Goal: Book appointment/travel/reservation

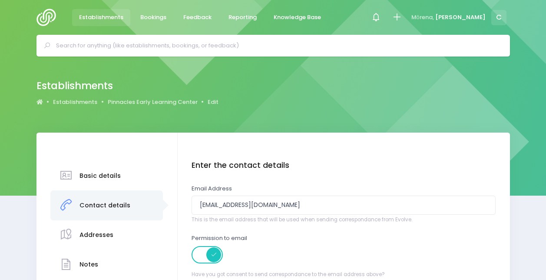
click at [127, 190] on div "Contact details" at bounding box center [106, 205] width 112 height 30
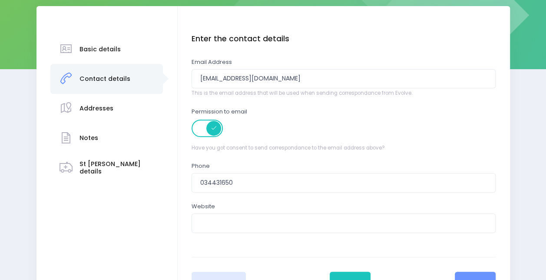
click at [117, 72] on div "Contact details" at bounding box center [104, 78] width 51 height 21
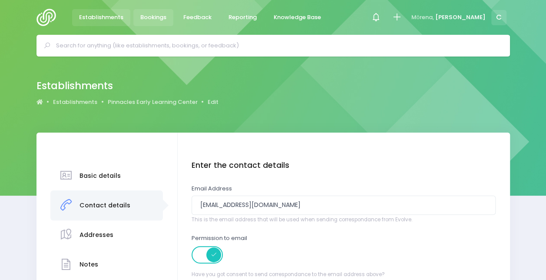
click at [143, 15] on span "Bookings" at bounding box center [153, 17] width 26 height 9
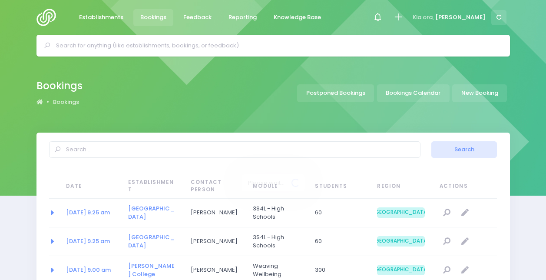
select select "20"
click at [199, 42] on input "text" at bounding box center [277, 45] width 442 height 13
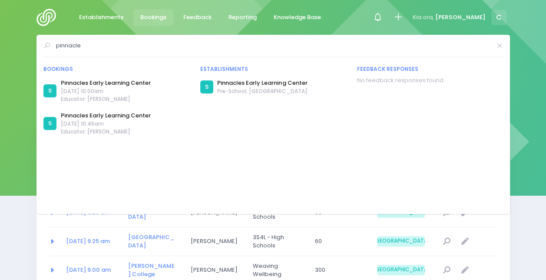
type input "pinnacle"
click at [255, 87] on span "Pre-School, Wanaka" at bounding box center [262, 91] width 90 height 8
click at [257, 79] on link "Pinnacles Early Learning Center" at bounding box center [262, 83] width 90 height 9
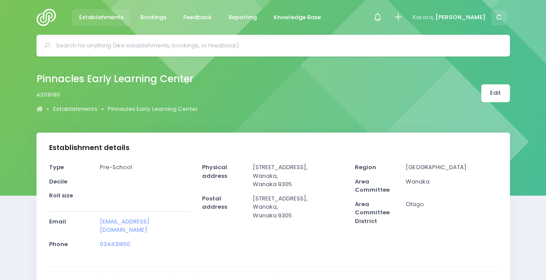
select select "5"
click at [499, 90] on link "Edit" at bounding box center [495, 93] width 29 height 18
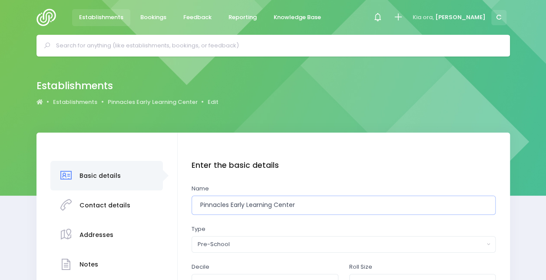
drag, startPoint x: 307, startPoint y: 201, endPoint x: 231, endPoint y: 205, distance: 76.1
click at [231, 205] on input "Pinnacles Early Learning Center" at bounding box center [343, 205] width 304 height 20
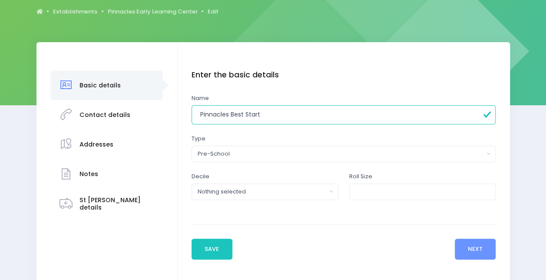
scroll to position [127, 0]
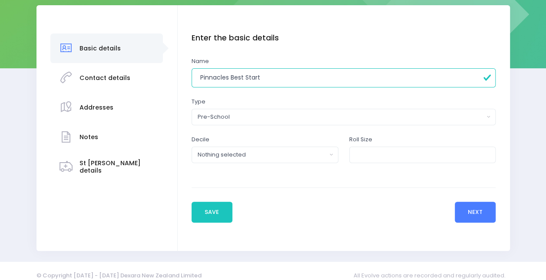
type input "Pinnacles Best Start"
click at [476, 207] on button "Next" at bounding box center [475, 211] width 41 height 21
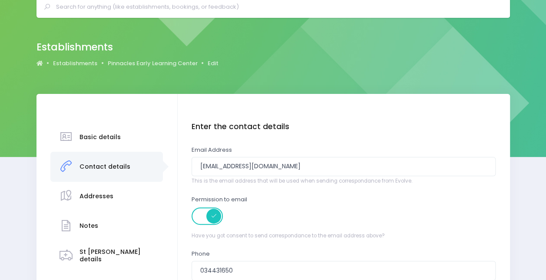
scroll to position [0, 0]
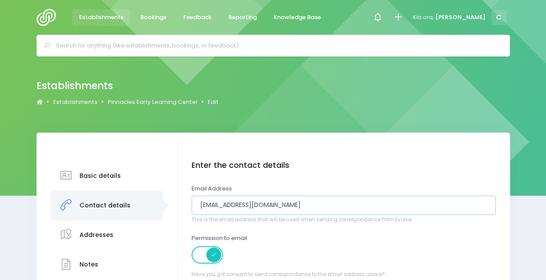
click at [309, 197] on input "fritha.pinnacles@yahoo.com" at bounding box center [343, 205] width 304 height 20
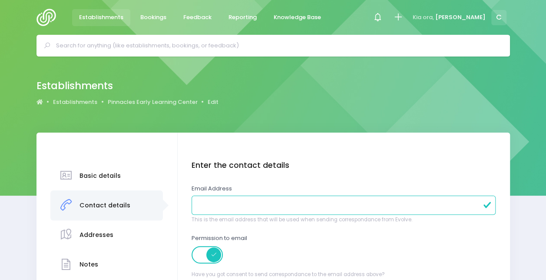
paste input "[DOMAIN_NAME][EMAIL_ADDRESS][PERSON_NAME][DOMAIN_NAME]"
type input "[DOMAIN_NAME][EMAIL_ADDRESS][PERSON_NAME][DOMAIN_NAME]"
click at [353, 180] on div "Enter the contact details Email Address jude.george@best-start.org This is the …" at bounding box center [343, 268] width 304 height 215
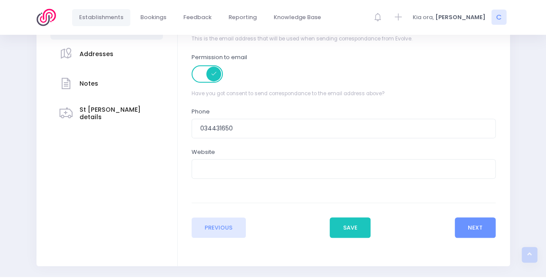
scroll to position [185, 0]
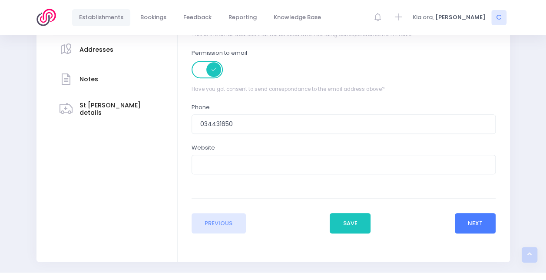
click at [482, 213] on button "Next" at bounding box center [475, 223] width 41 height 21
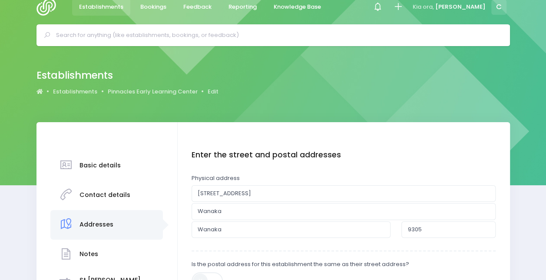
scroll to position [0, 0]
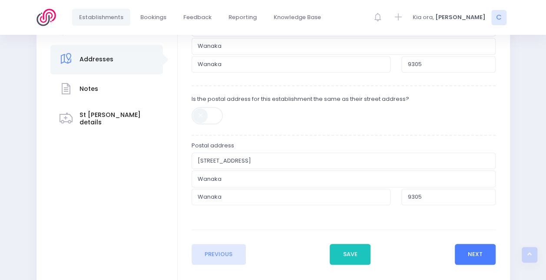
click at [473, 246] on button "Next" at bounding box center [475, 254] width 41 height 21
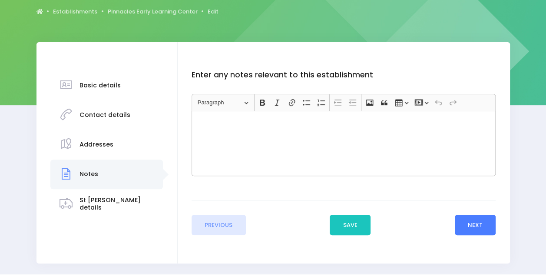
scroll to position [93, 0]
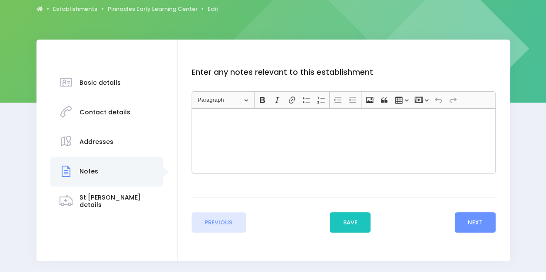
click at [501, 218] on div "Enter the basic details Name Pinnacles Best Start Type Casual-Education and Car…" at bounding box center [344, 150] width 332 height 221
click at [489, 219] on button "Next" at bounding box center [475, 222] width 41 height 21
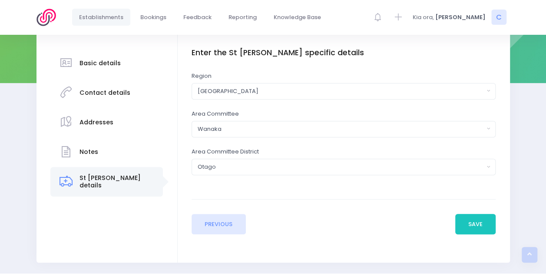
scroll to position [133, 0]
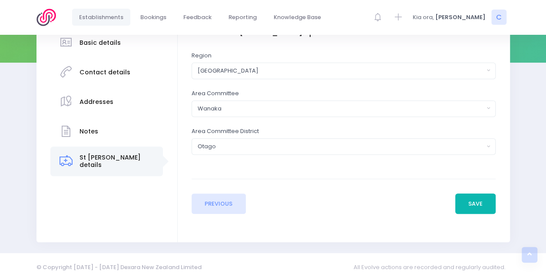
click at [475, 205] on button "Save" at bounding box center [475, 203] width 41 height 21
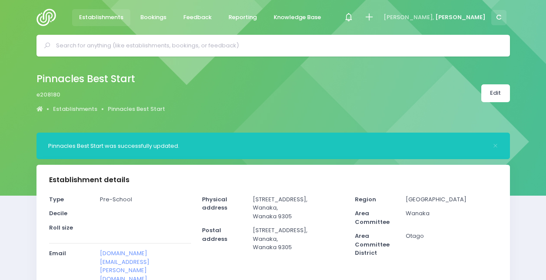
select select "5"
click at [157, 21] on span "Bookings" at bounding box center [153, 17] width 26 height 9
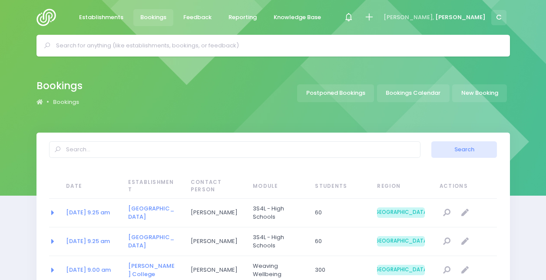
select select "20"
click at [480, 93] on link "New Booking" at bounding box center [479, 93] width 55 height 18
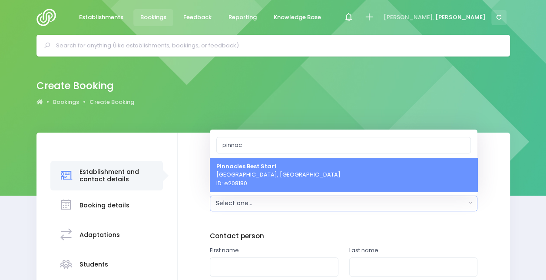
type input "pinnac"
click at [262, 169] on strong "Pinnacles Best Start" at bounding box center [246, 166] width 60 height 8
select select "208180"
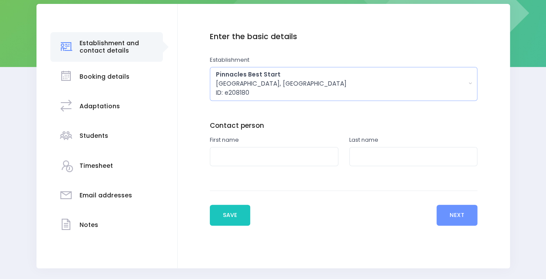
scroll to position [155, 0]
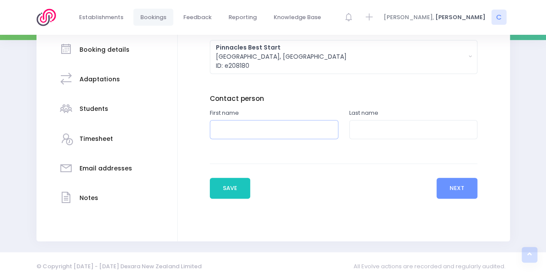
click at [239, 126] on input "text" at bounding box center [274, 130] width 129 height 20
click at [362, 137] on input "text" at bounding box center [413, 130] width 129 height 20
click at [242, 132] on input "Jude" at bounding box center [274, 130] width 129 height 20
type input "Judith-Anne"
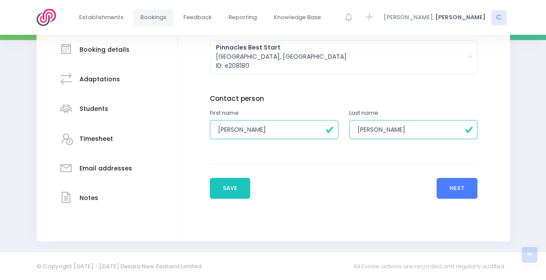
type input "George"
click at [468, 187] on button "Next" at bounding box center [456, 188] width 41 height 21
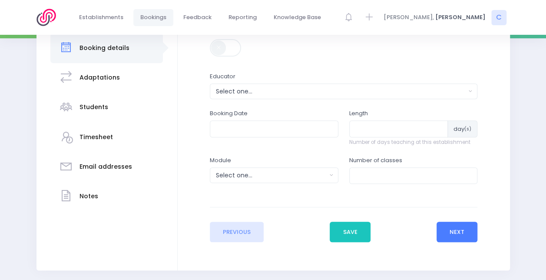
scroll to position [158, 0]
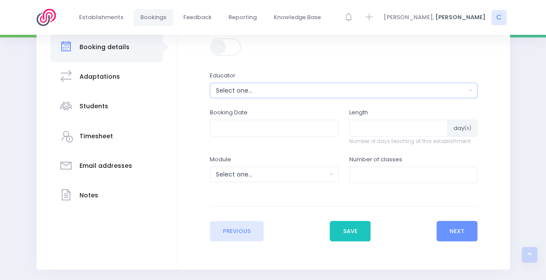
click at [244, 89] on div "Select one..." at bounding box center [341, 90] width 250 height 9
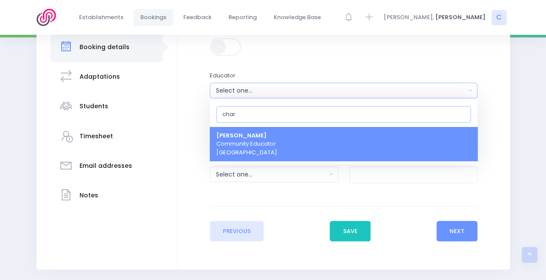
type input "char"
click at [253, 143] on span "Charlie Palmer Community Educator South Island Region" at bounding box center [246, 144] width 61 height 26
select select "660290"
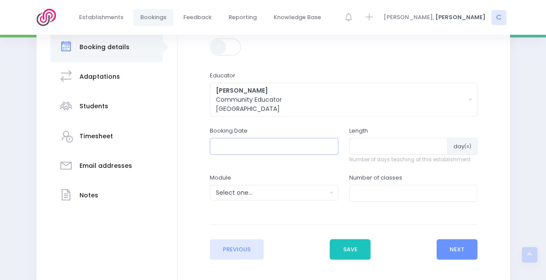
click at [256, 146] on input "text" at bounding box center [274, 146] width 129 height 16
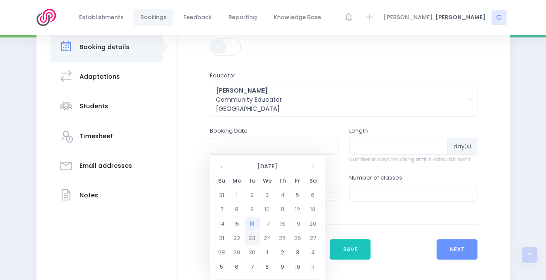
click at [250, 238] on td "23" at bounding box center [251, 238] width 15 height 14
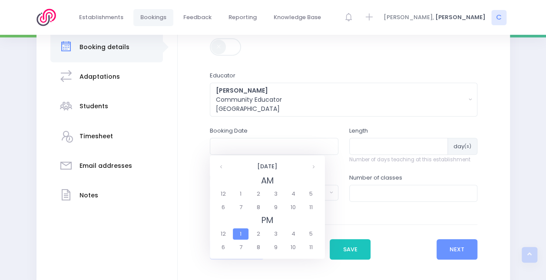
click at [246, 231] on span "1" at bounding box center [240, 233] width 15 height 11
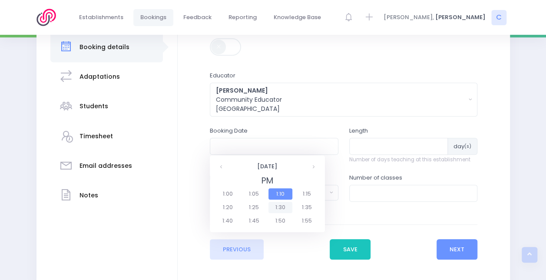
click at [280, 205] on span "1:30" at bounding box center [280, 206] width 24 height 11
type input "23/09/2025 01:30 PM"
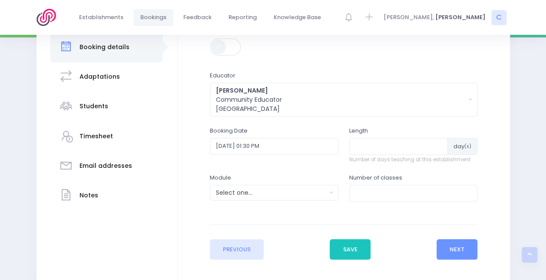
click at [374, 137] on div "Length day (s) Number of days teaching at this establishment" at bounding box center [413, 144] width 129 height 37
click at [374, 140] on input "number" at bounding box center [398, 146] width 99 height 16
type input "1"
click at [307, 188] on div "Select one..." at bounding box center [271, 192] width 111 height 9
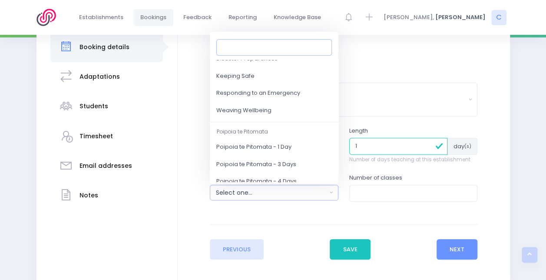
scroll to position [122, 0]
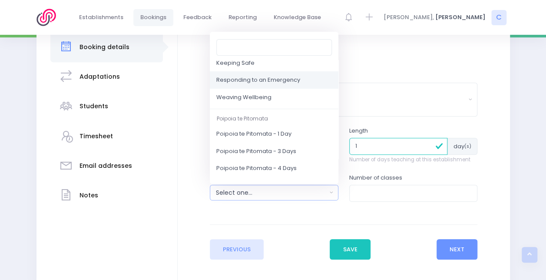
click at [283, 77] on span "Responding to an Emergency" at bounding box center [258, 80] width 84 height 9
select select "Responding to an Emergency"
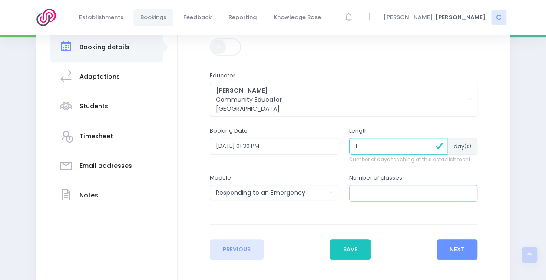
click at [395, 200] on input "number" at bounding box center [413, 193] width 129 height 16
type input "1"
click at [460, 249] on button "Next" at bounding box center [456, 249] width 41 height 21
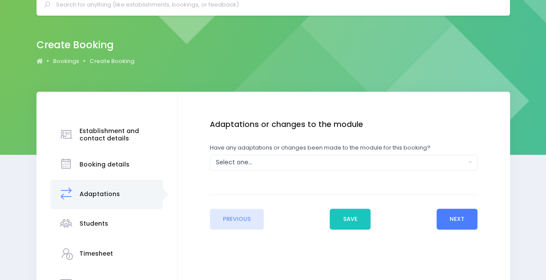
scroll to position [0, 0]
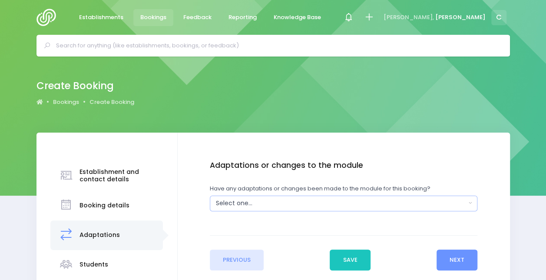
click at [299, 198] on div "Select one..." at bounding box center [341, 202] width 250 height 9
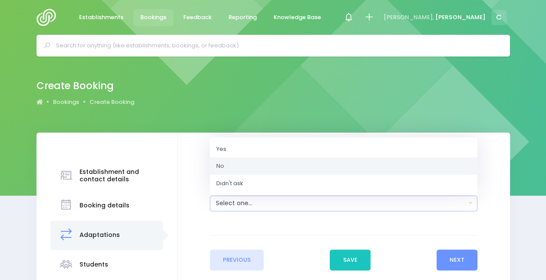
click at [280, 164] on link "No" at bounding box center [343, 165] width 267 height 17
select select "No"
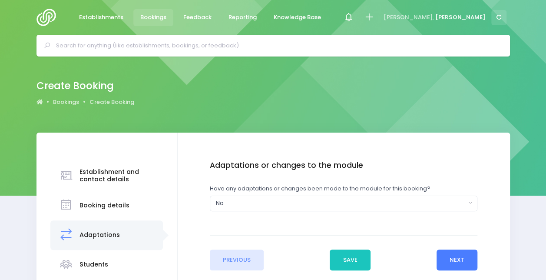
click at [449, 254] on button "Next" at bounding box center [456, 259] width 41 height 21
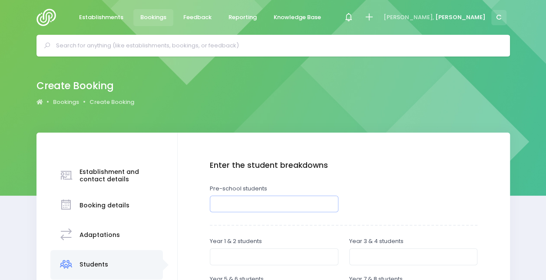
click at [287, 207] on input "number" at bounding box center [274, 203] width 129 height 16
type input "30"
click at [369, 195] on div at bounding box center [412, 199] width 139 height 30
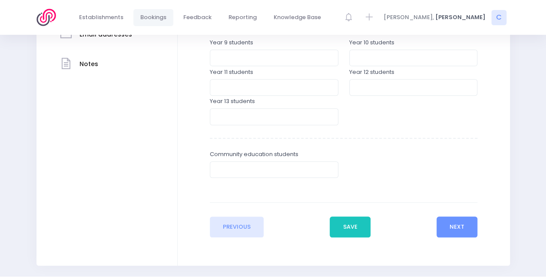
scroll to position [294, 0]
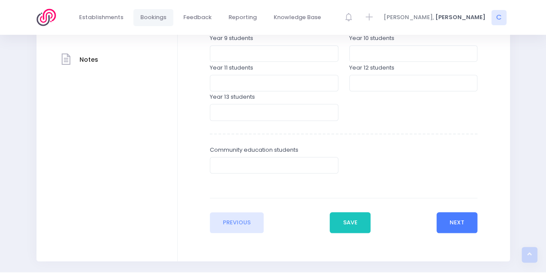
click at [471, 216] on button "Next" at bounding box center [456, 222] width 41 height 21
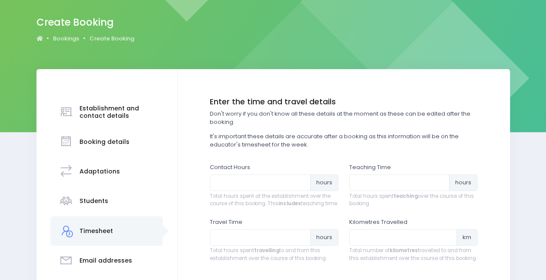
scroll to position [0, 0]
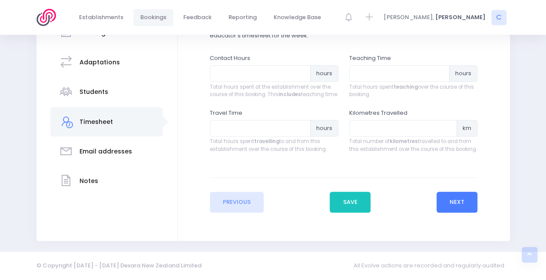
click at [448, 197] on button "Next" at bounding box center [456, 201] width 41 height 21
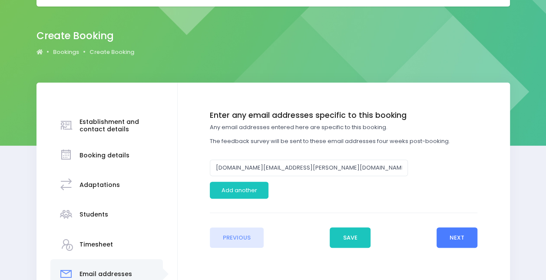
scroll to position [53, 0]
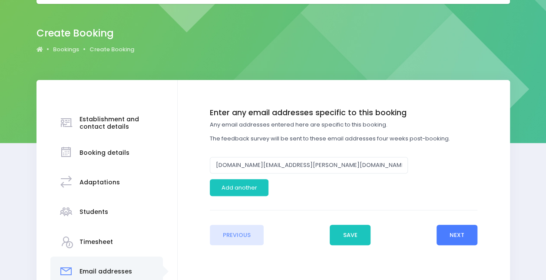
click at [466, 229] on button "Next" at bounding box center [456, 234] width 41 height 21
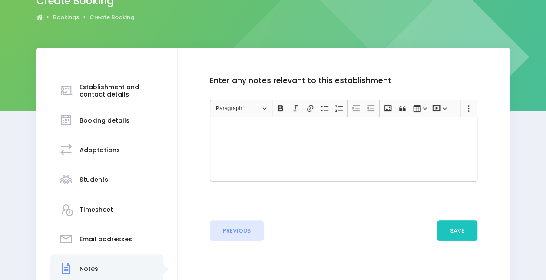
scroll to position [85, 0]
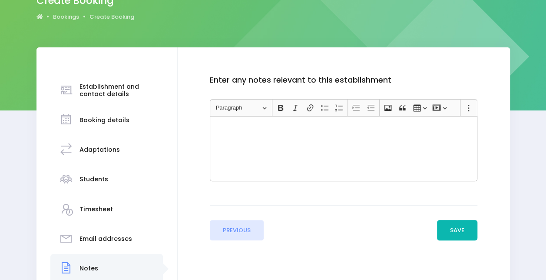
click at [453, 234] on button "Save" at bounding box center [457, 230] width 41 height 21
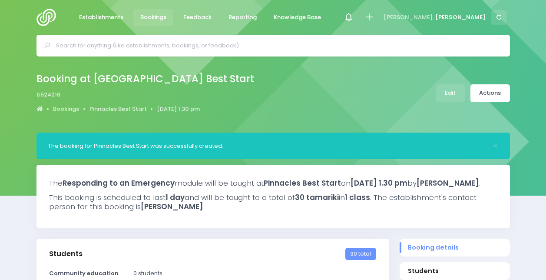
select select "5"
click at [506, 94] on link "Actions" at bounding box center [490, 93] width 40 height 18
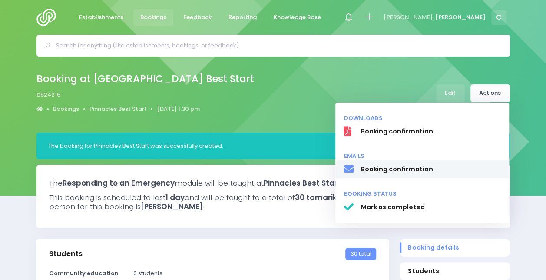
click at [394, 170] on span "Booking confirmation" at bounding box center [430, 169] width 140 height 9
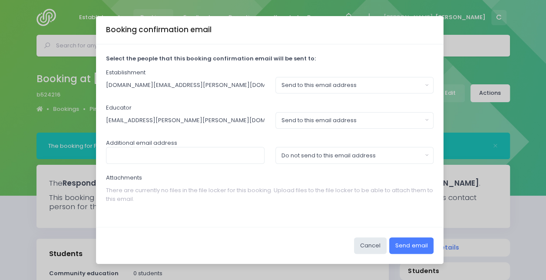
click at [418, 241] on button "Send email" at bounding box center [411, 245] width 44 height 16
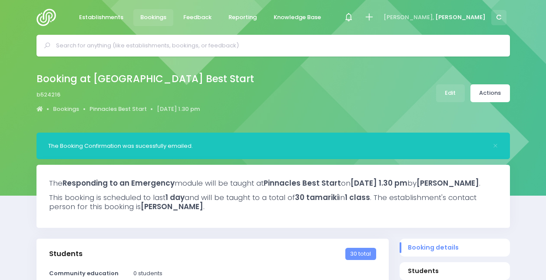
select select "5"
